Goal: Find specific page/section

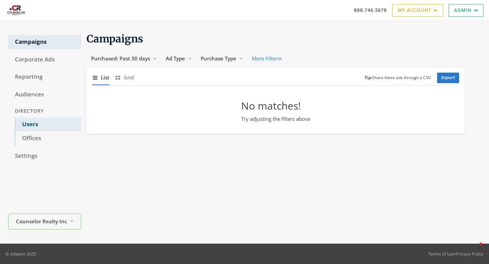
click at [41, 126] on link "Users" at bounding box center [48, 125] width 66 height 14
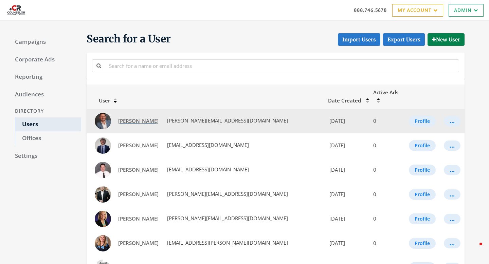
click at [134, 118] on span "[PERSON_NAME]" at bounding box center [138, 121] width 40 height 7
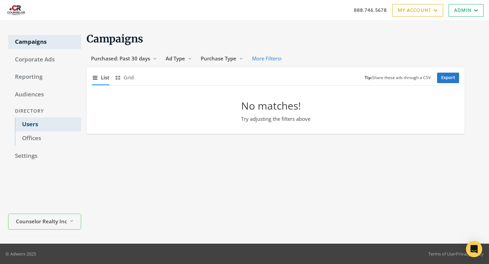
click at [35, 124] on link "Users" at bounding box center [48, 125] width 66 height 14
